Goal: Task Accomplishment & Management: Complete application form

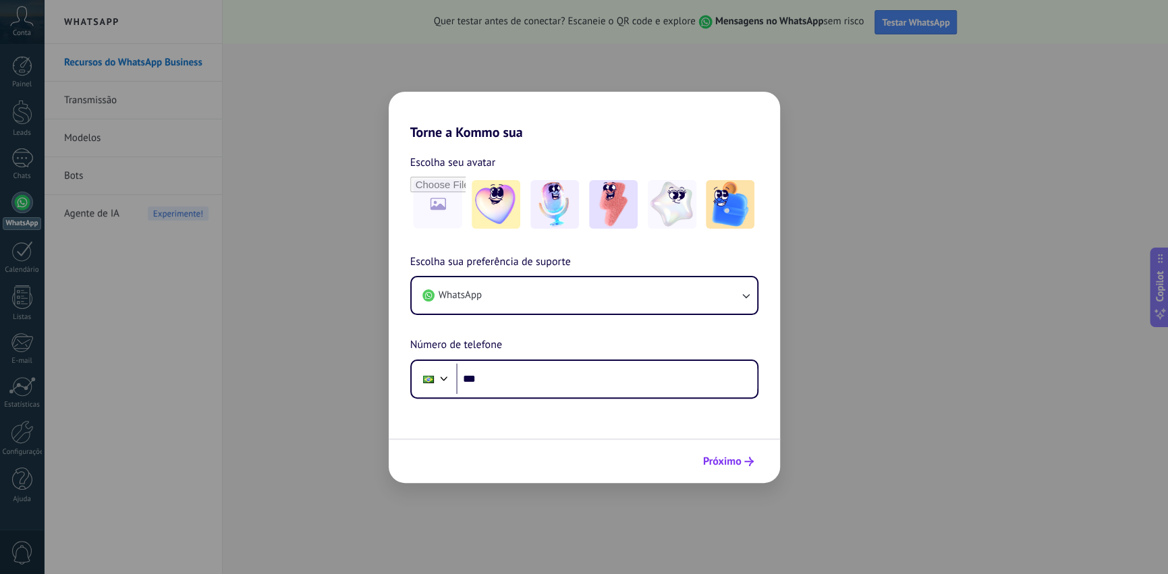
click at [716, 457] on span "Próximo" at bounding box center [722, 461] width 38 height 9
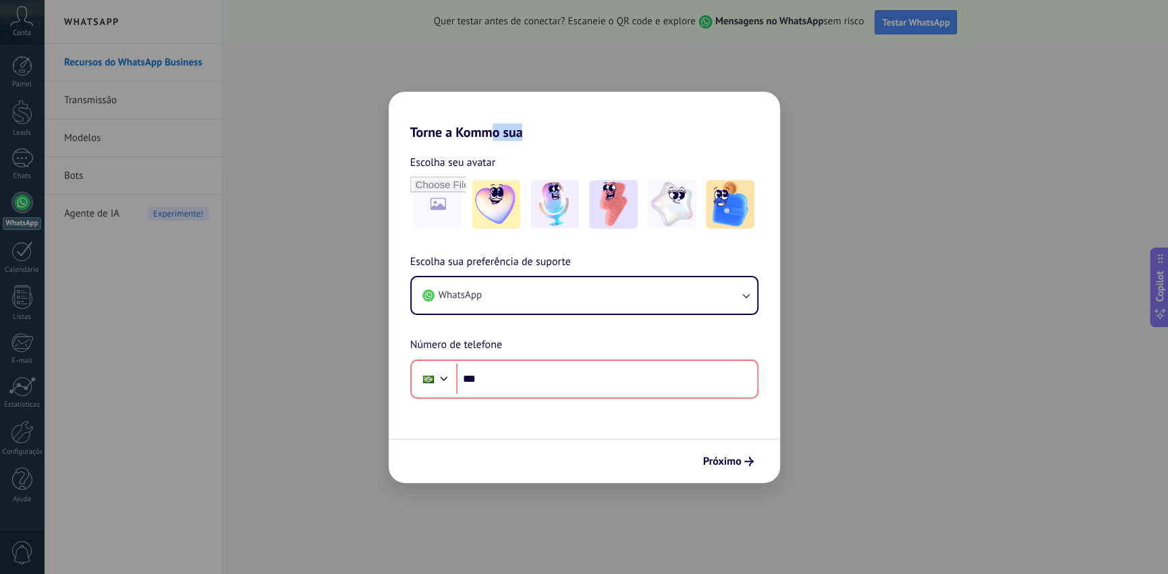
drag, startPoint x: 491, startPoint y: 114, endPoint x: 592, endPoint y: 117, distance: 101.3
click at [592, 117] on h2 "Torne a Kommo sua" at bounding box center [584, 116] width 391 height 49
click at [650, 134] on h2 "Torne a Kommo sua" at bounding box center [584, 116] width 391 height 49
